Goal: Transaction & Acquisition: Purchase product/service

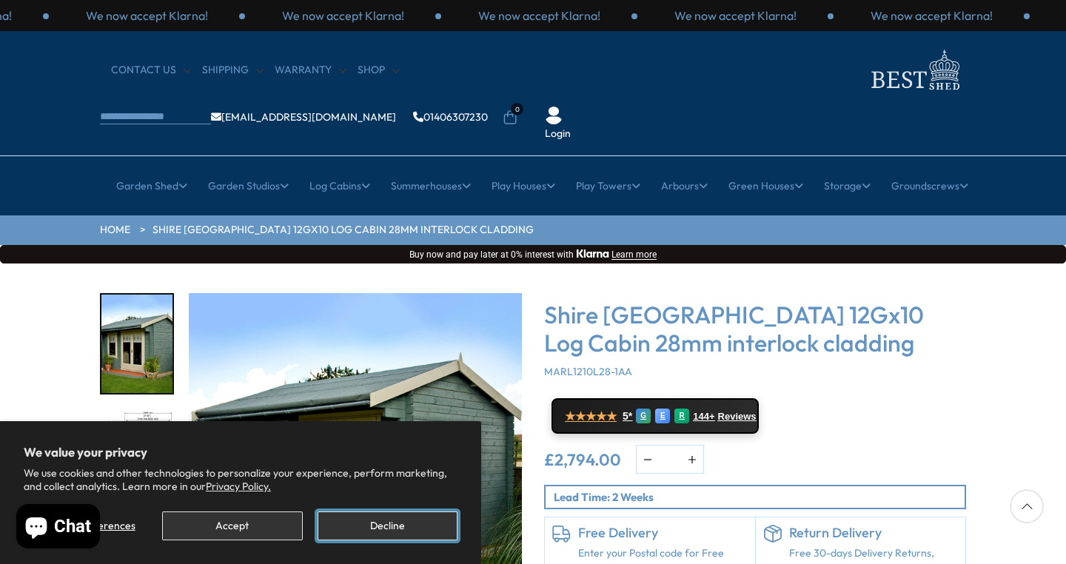
click at [350, 530] on button "Decline" at bounding box center [388, 525] width 140 height 29
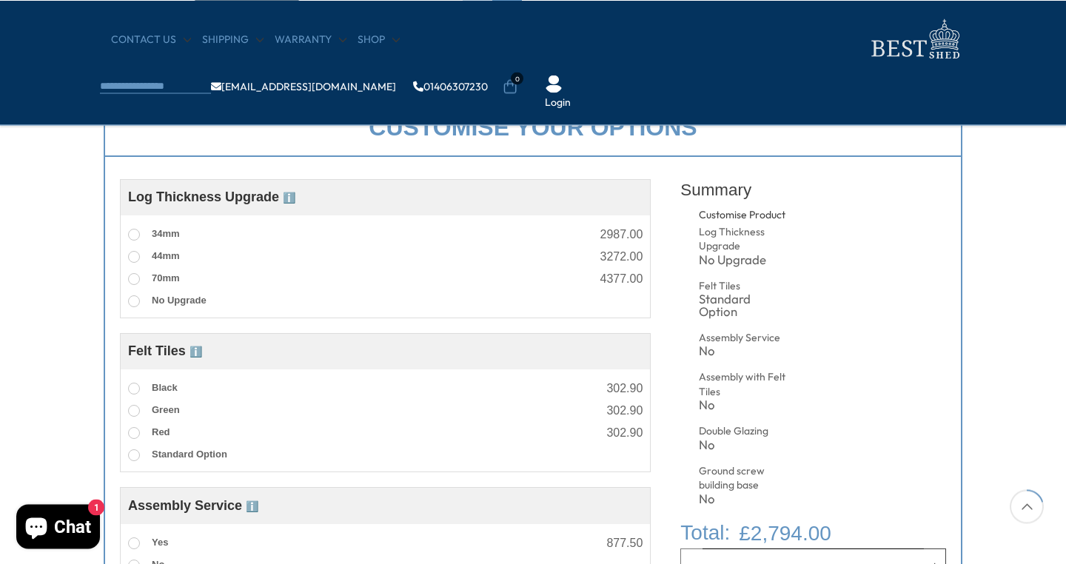
scroll to position [533, 0]
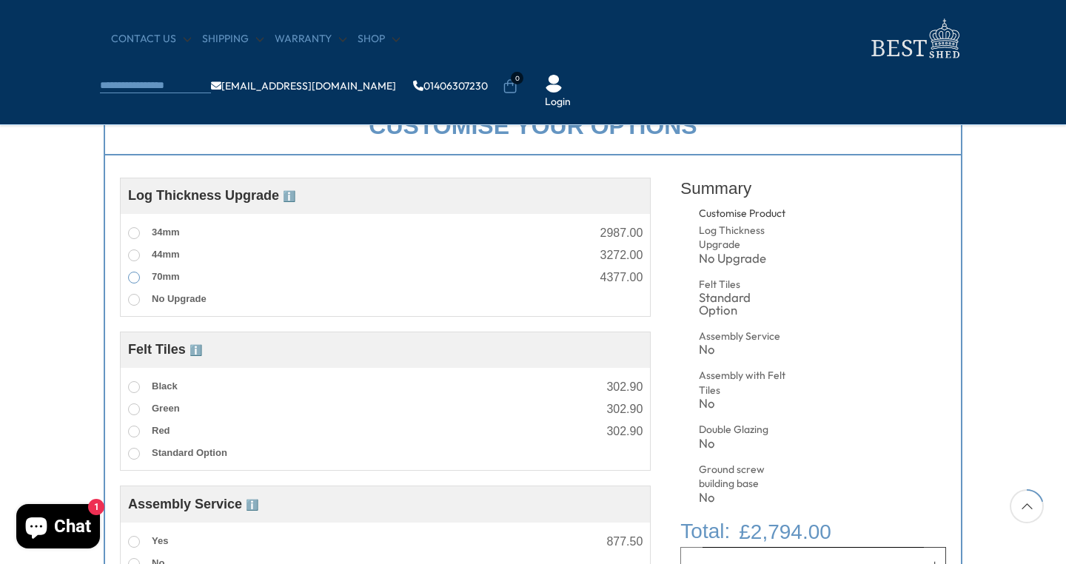
click at [132, 274] on span at bounding box center [134, 278] width 12 height 12
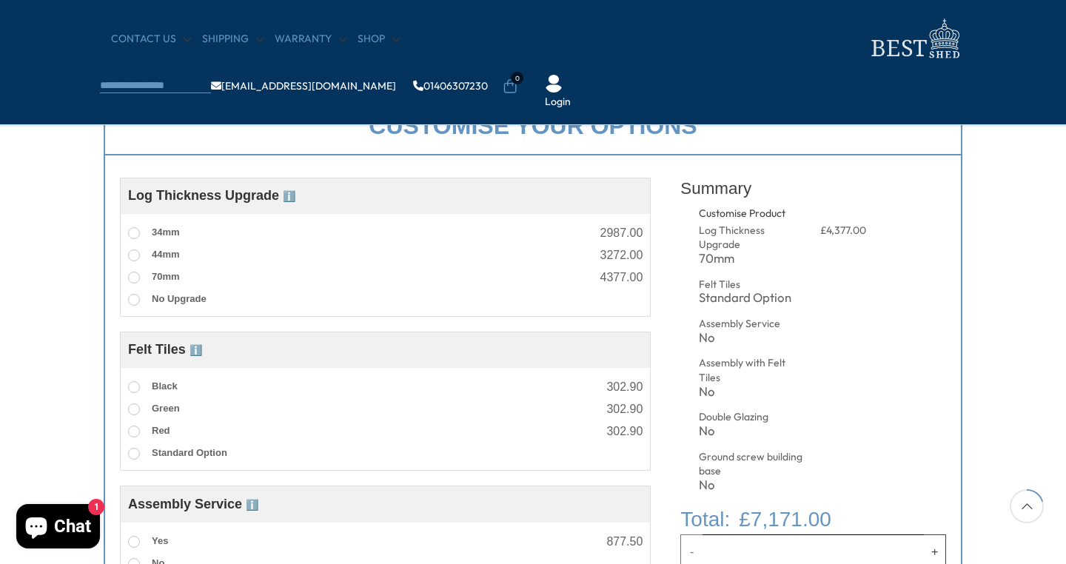
click at [53, 341] on div "Customise your options Customise Product Log Thickness Upgrade ℹ️ Log Thickness…" at bounding box center [533, 518] width 1066 height 873
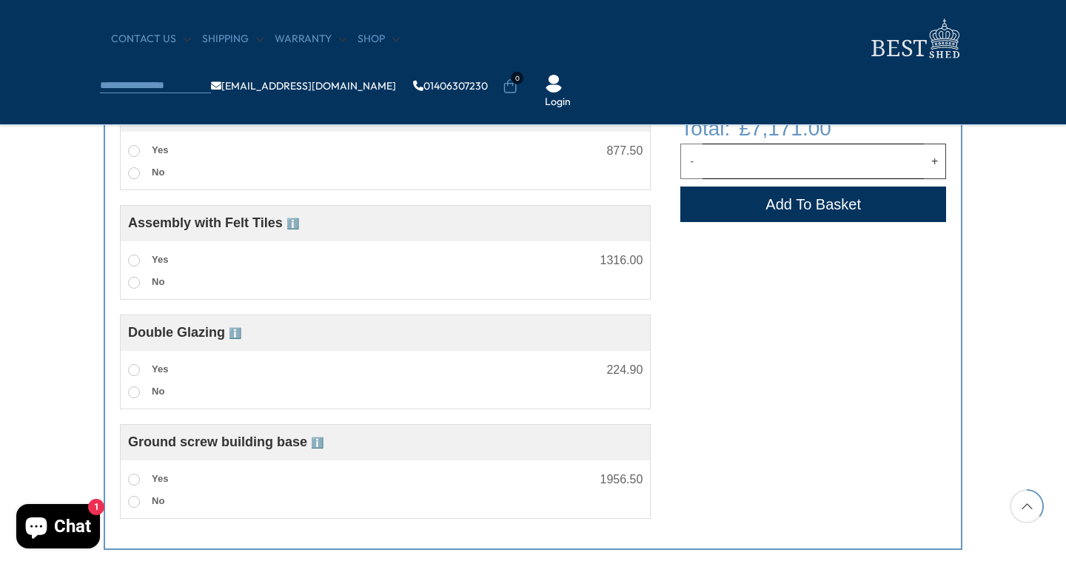
scroll to position [959, 0]
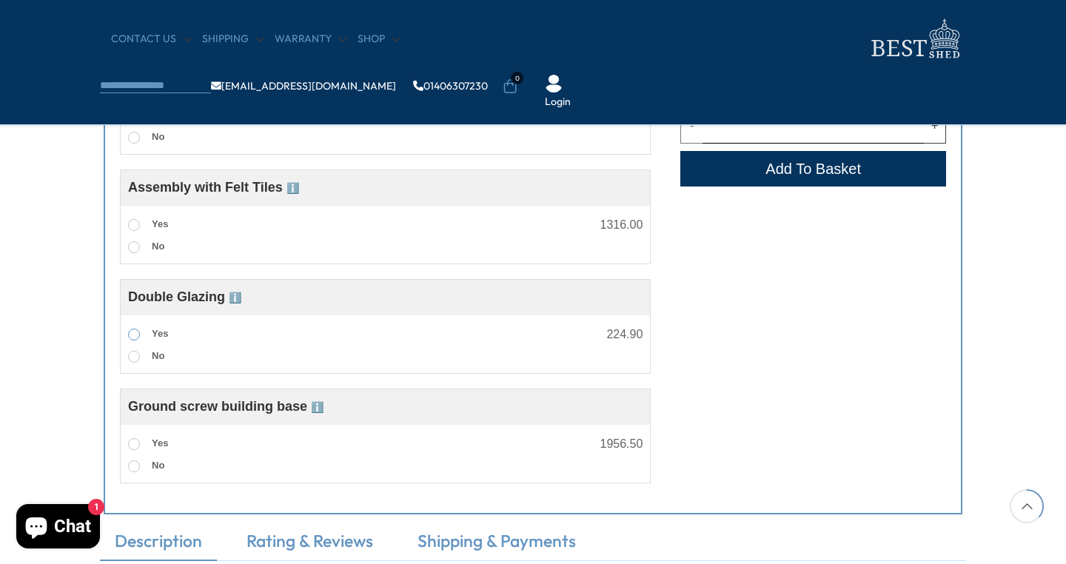
click at [135, 340] on span at bounding box center [134, 335] width 12 height 12
click at [137, 450] on span at bounding box center [134, 444] width 12 height 12
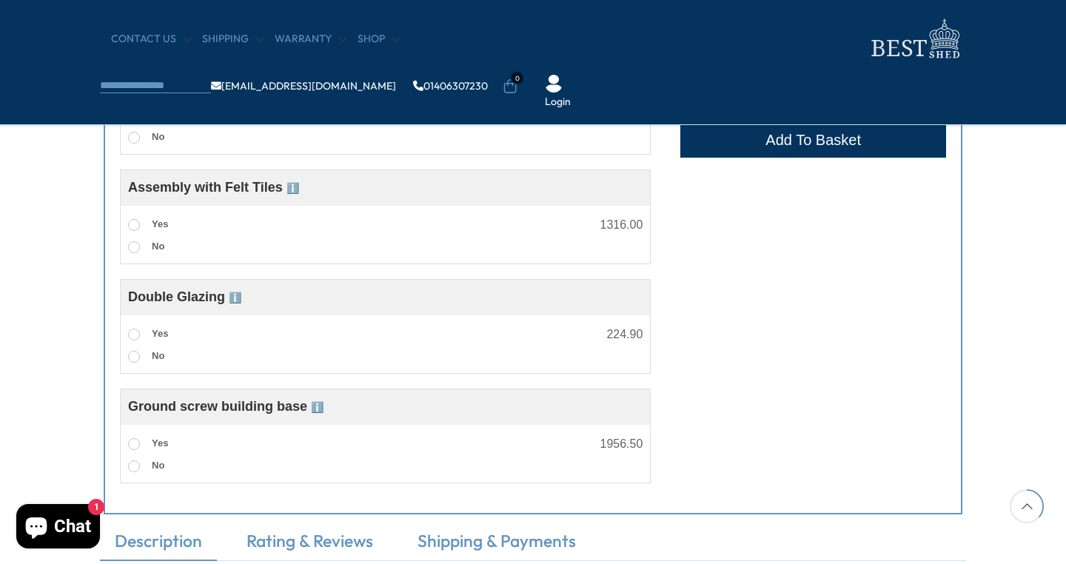
click at [21, 423] on div "Customise your options Customise Product Log Thickness Upgrade ℹ️ Log Thickness…" at bounding box center [533, 92] width 1066 height 873
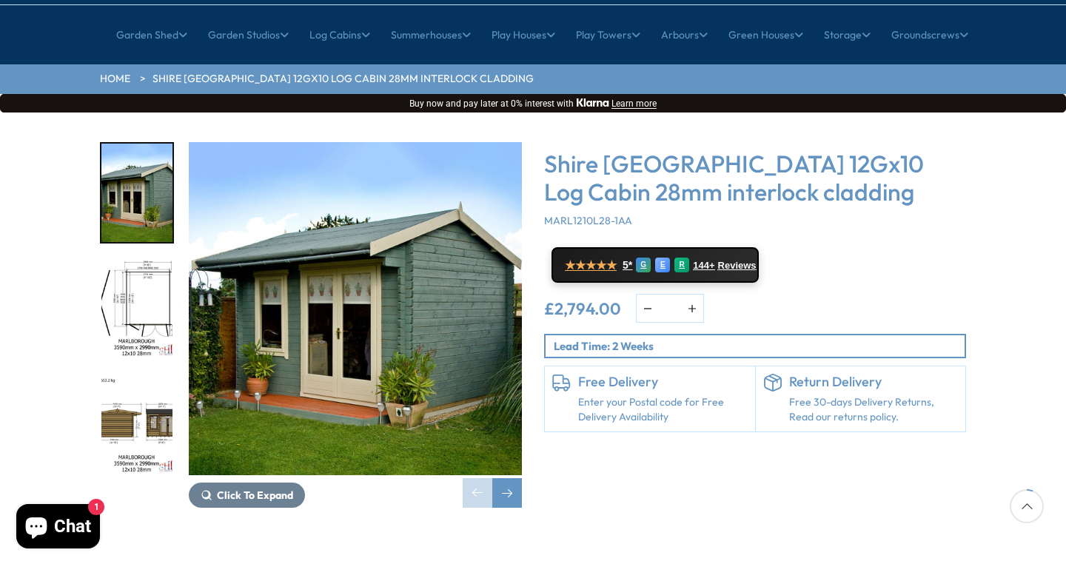
scroll to position [142, 0]
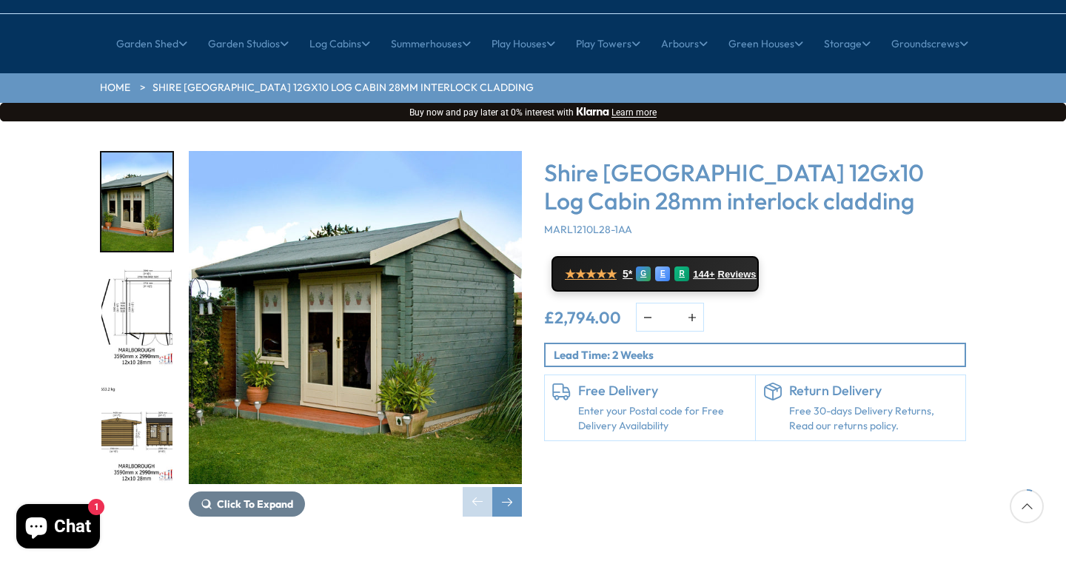
click at [141, 269] on img "2 / 16" at bounding box center [136, 318] width 71 height 98
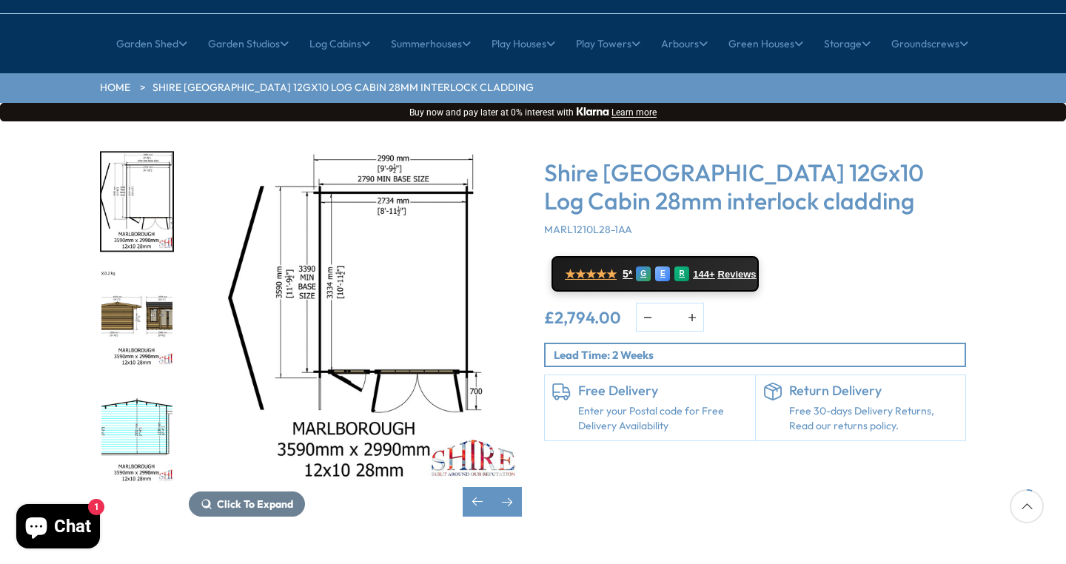
click at [141, 275] on img "3 / 16" at bounding box center [136, 318] width 71 height 98
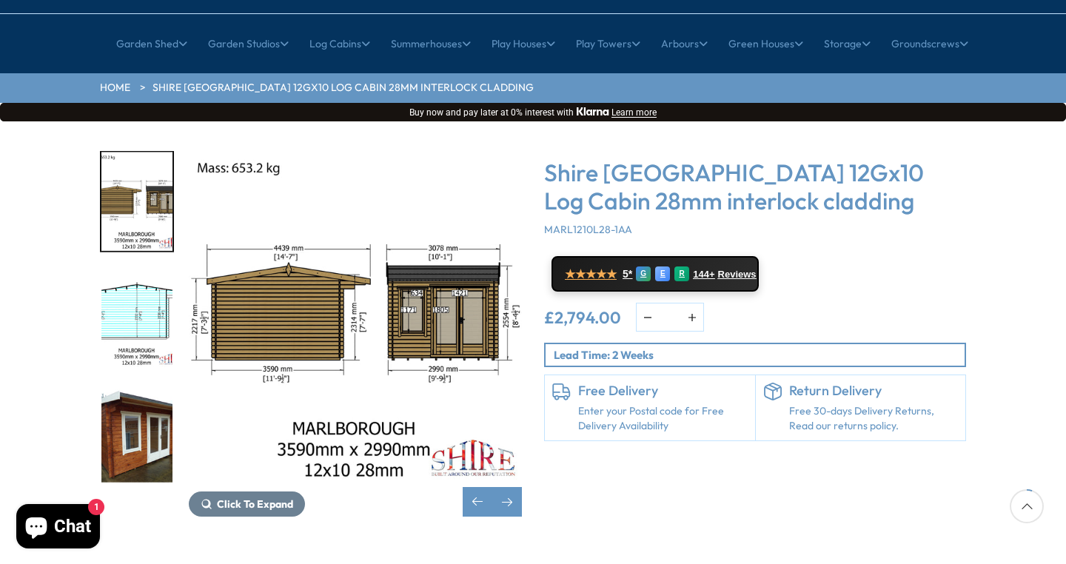
click at [141, 385] on img "5 / 16" at bounding box center [136, 433] width 71 height 98
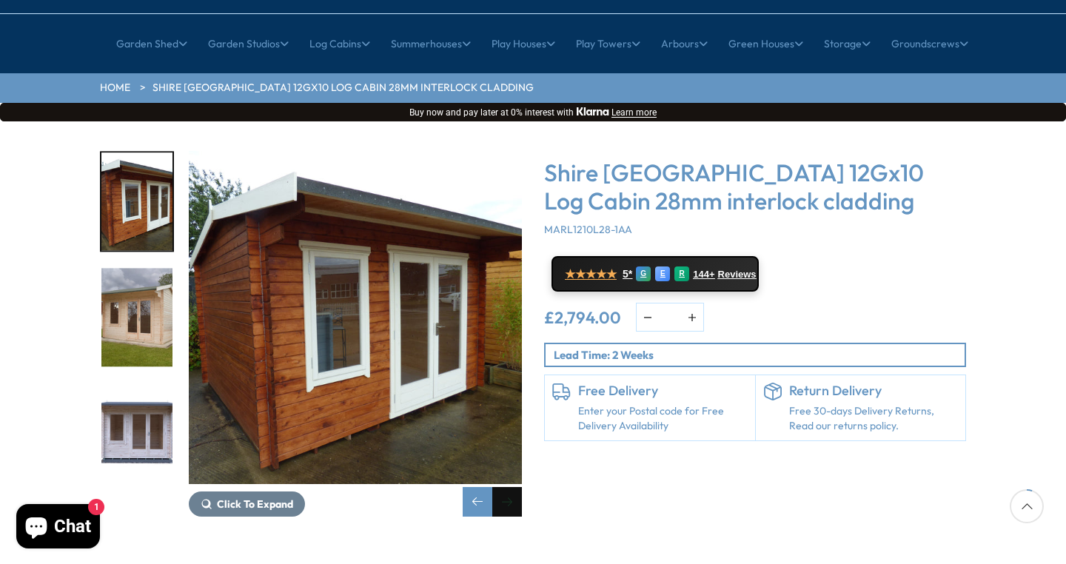
click at [506, 487] on div "Next slide" at bounding box center [507, 502] width 30 height 30
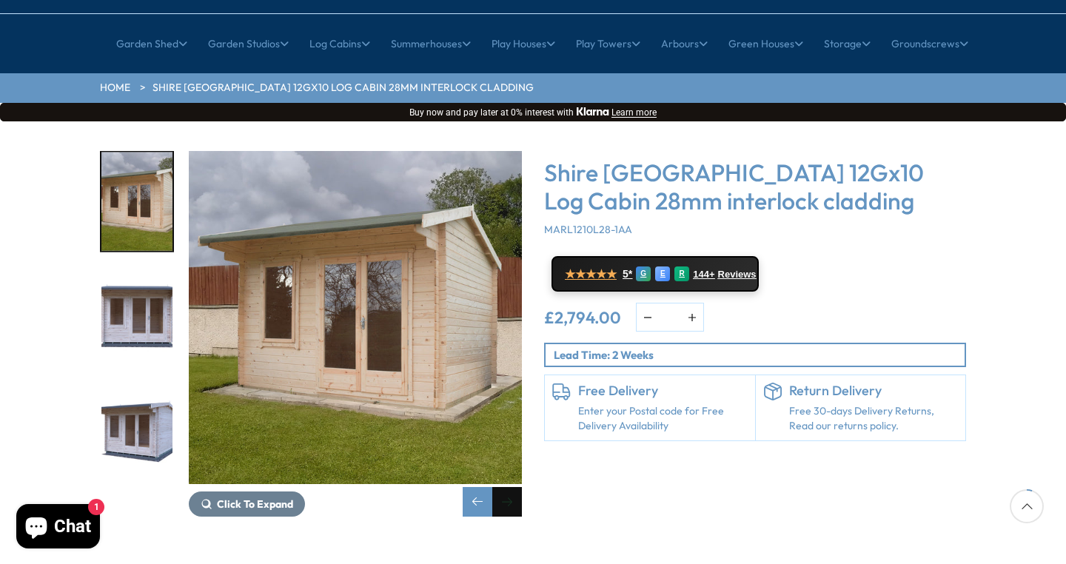
click at [506, 487] on div "Next slide" at bounding box center [507, 502] width 30 height 30
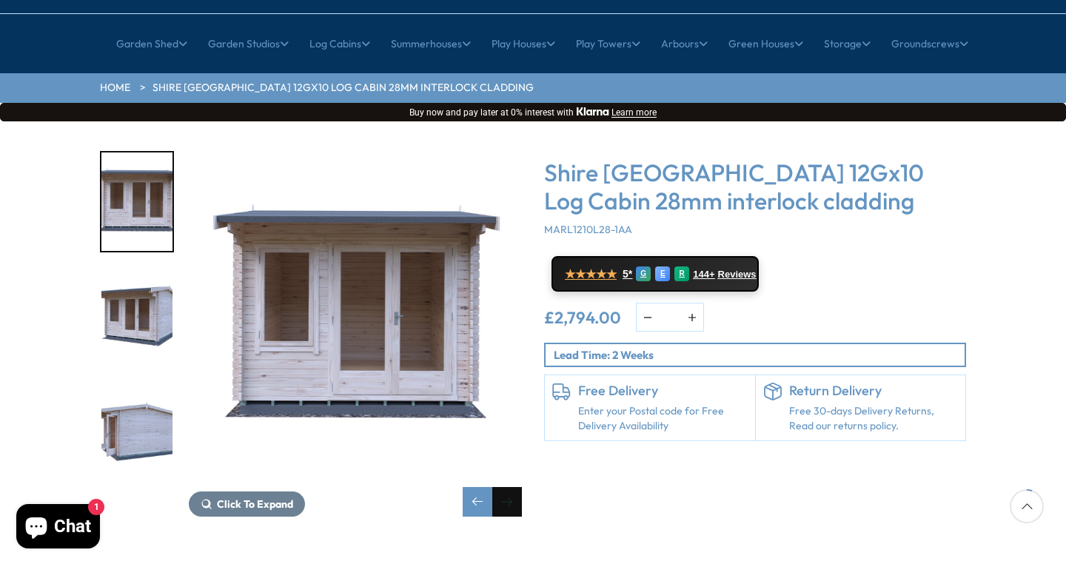
click at [506, 487] on div "Next slide" at bounding box center [507, 502] width 30 height 30
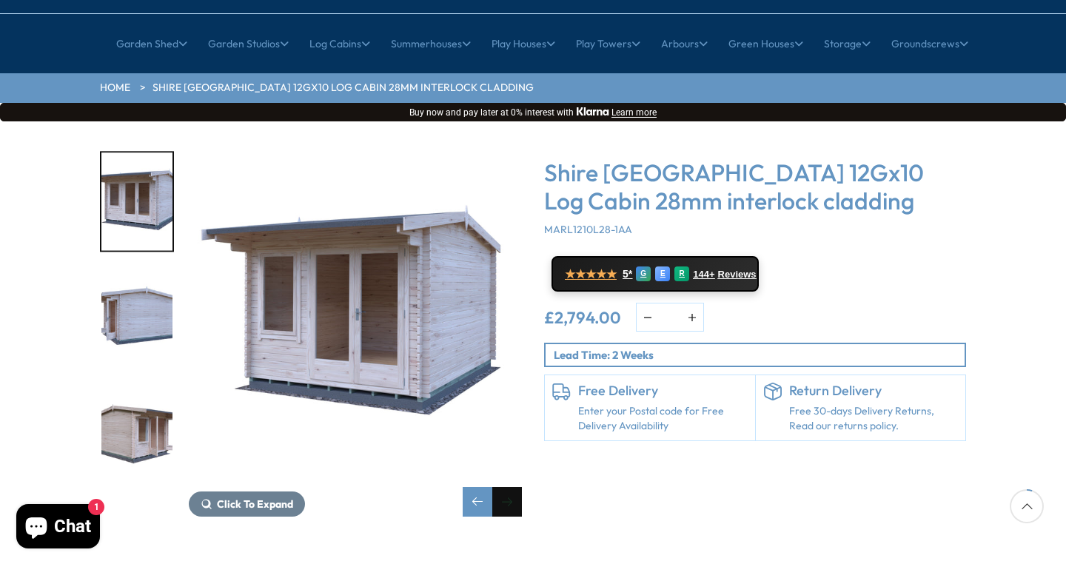
click at [506, 487] on div "Next slide" at bounding box center [507, 502] width 30 height 30
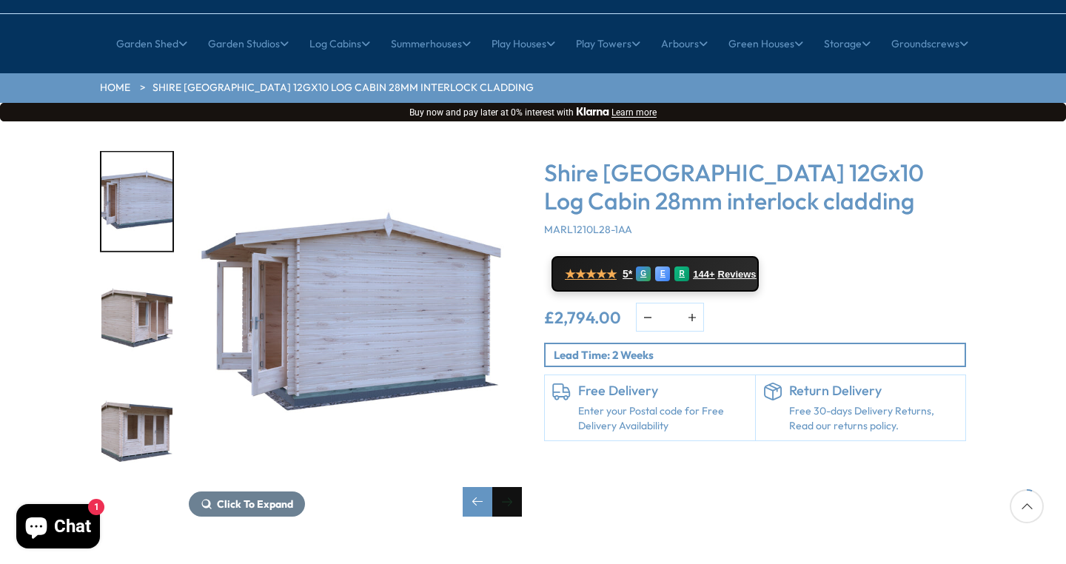
click at [506, 487] on div "Next slide" at bounding box center [507, 502] width 30 height 30
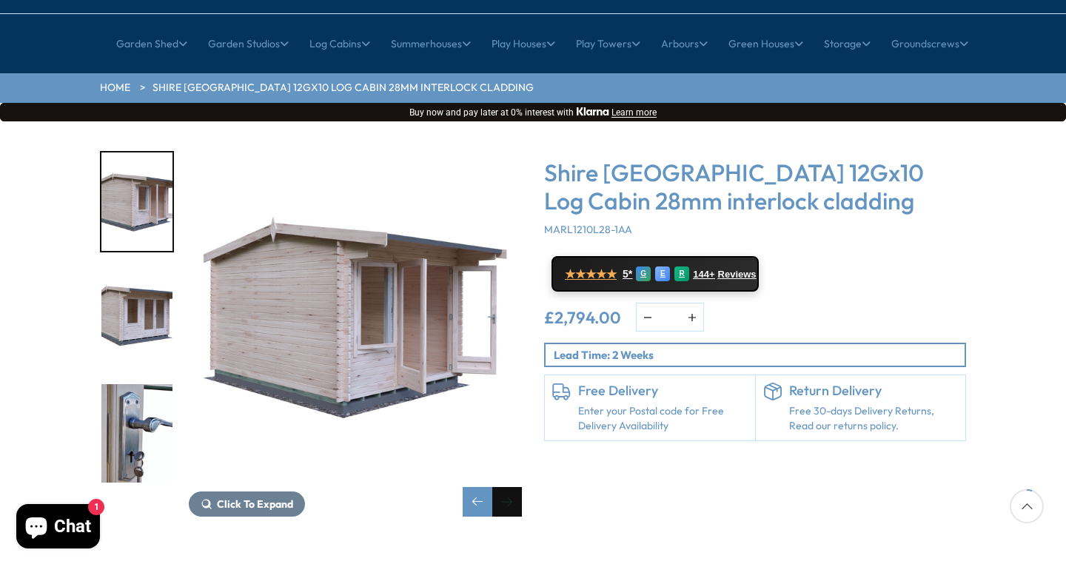
click at [506, 487] on div "Next slide" at bounding box center [507, 502] width 30 height 30
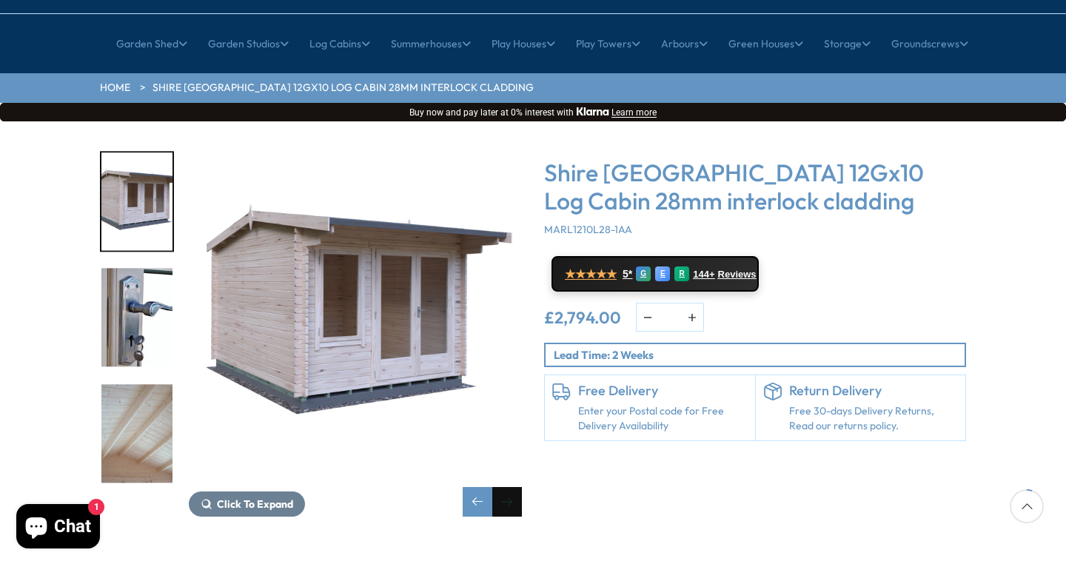
click at [506, 487] on div "Next slide" at bounding box center [507, 502] width 30 height 30
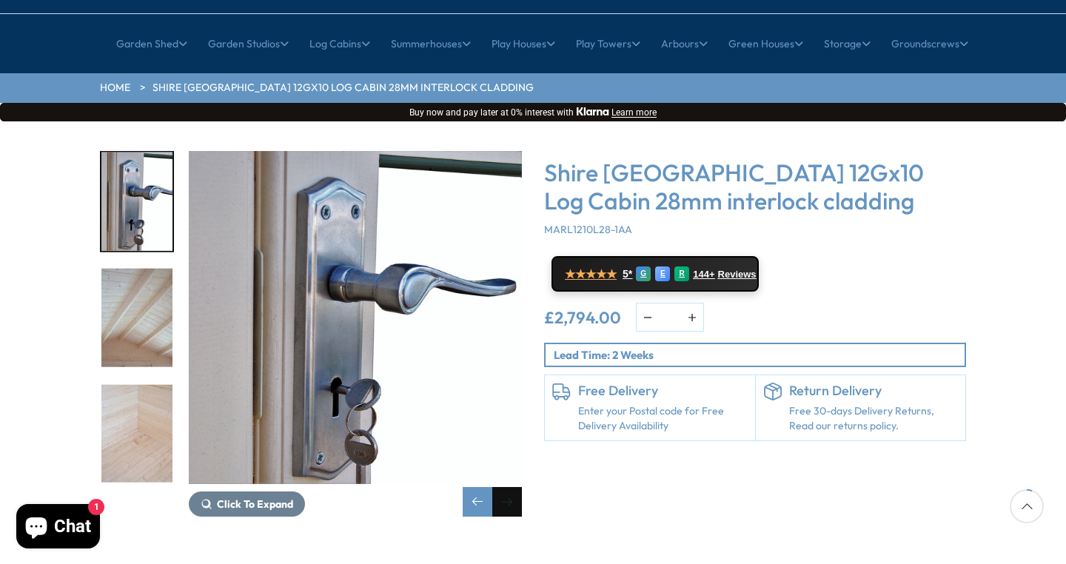
click at [506, 487] on div "Next slide" at bounding box center [507, 502] width 30 height 30
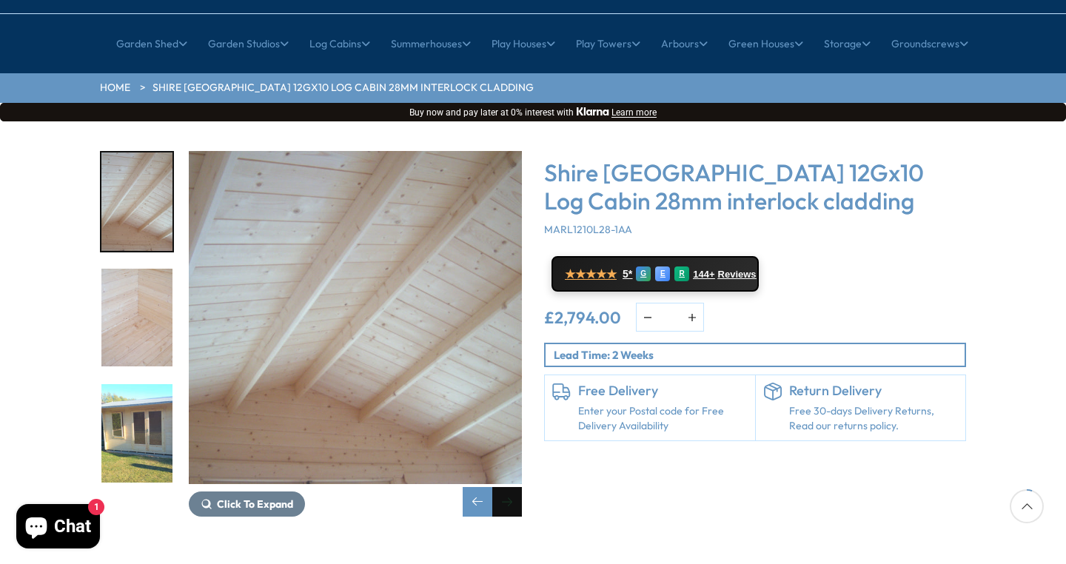
click at [506, 487] on div "Next slide" at bounding box center [507, 502] width 30 height 30
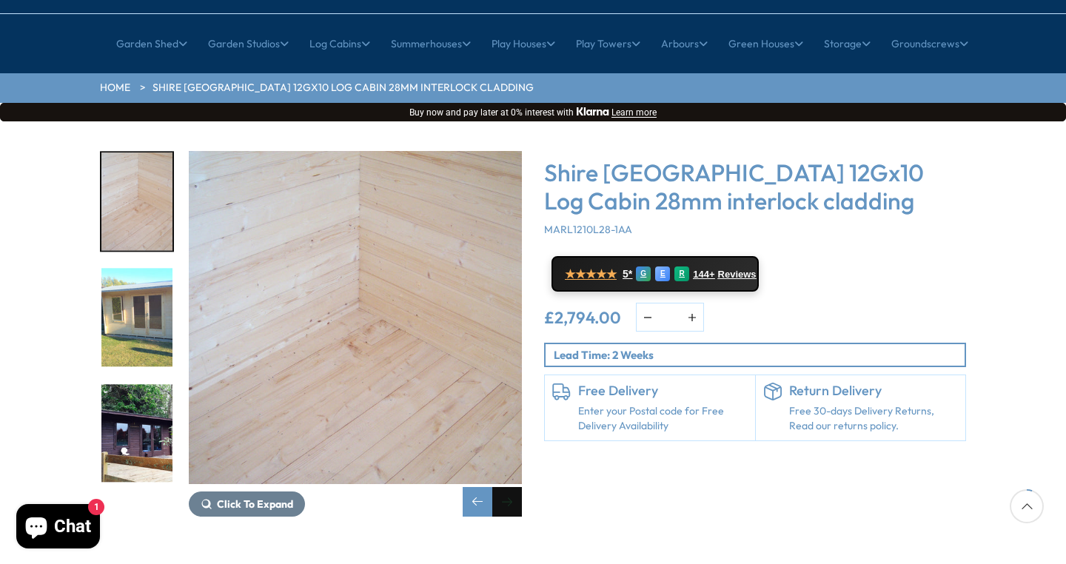
click at [506, 487] on div "Next slide" at bounding box center [507, 502] width 30 height 30
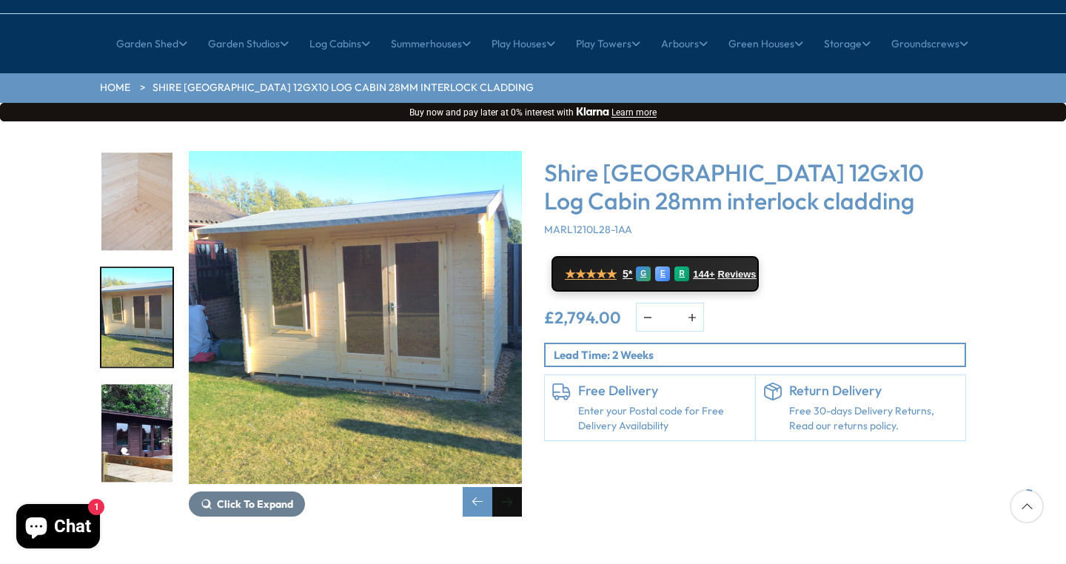
click at [506, 487] on div "Next slide" at bounding box center [507, 502] width 30 height 30
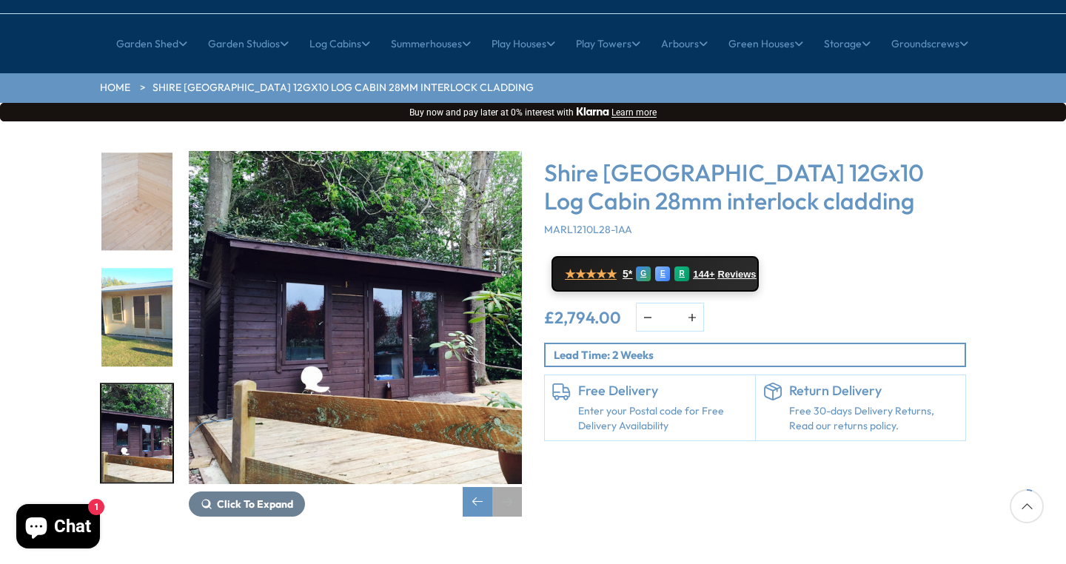
click at [505, 487] on div "Next slide" at bounding box center [507, 502] width 30 height 30
